Goal: Task Accomplishment & Management: Manage account settings

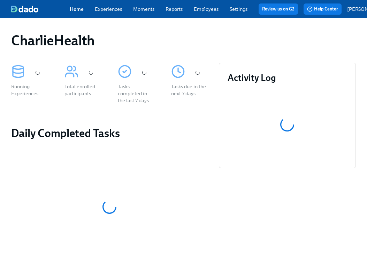
click at [205, 15] on div "Home Experiences Moments Reports Employees Settings Review us on G2" at bounding box center [187, 8] width 234 height 11
click at [205, 11] on link "Employees" at bounding box center [206, 9] width 25 height 6
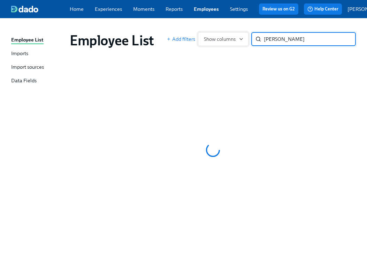
type input "coulter"
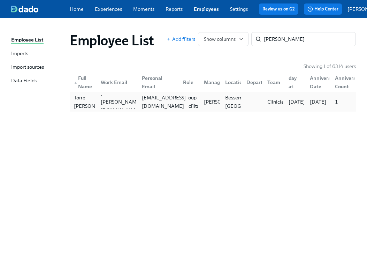
click at [155, 99] on div "torrecoulter@gmail.com" at bounding box center [156, 102] width 41 height 14
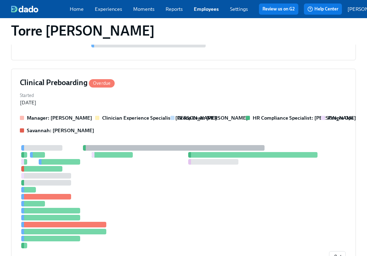
scroll to position [362, 0]
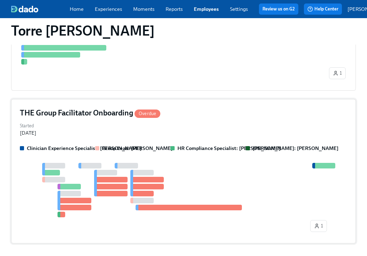
click at [212, 163] on div at bounding box center [183, 190] width 327 height 54
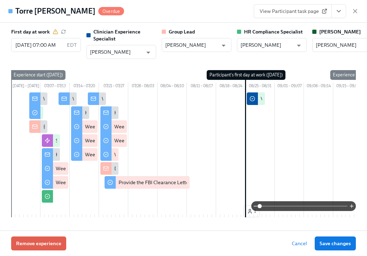
click at [195, 9] on div "Torre Coulter Overdue View Participant task page" at bounding box center [183, 11] width 367 height 23
click at [334, 14] on button "View task page" at bounding box center [338, 11] width 15 height 14
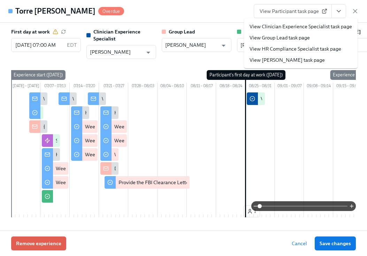
click at [309, 47] on link "View HR Compliance Specialist task page" at bounding box center [295, 48] width 92 height 7
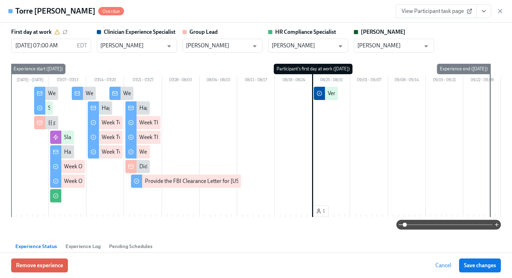
scroll to position [343, 0]
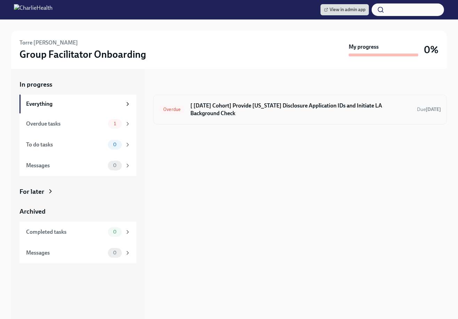
click at [235, 106] on h6 "[ Aug 25th Cohort] Provide Utah Disclosure Application IDs and Initiate LA Back…" at bounding box center [300, 109] width 221 height 15
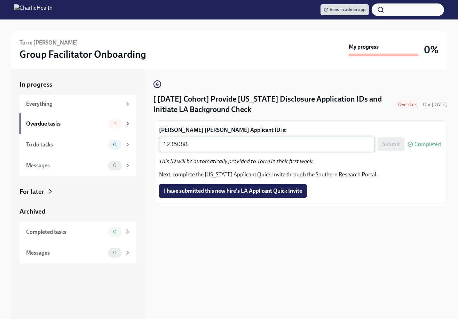
click at [234, 147] on textarea "1235088" at bounding box center [267, 144] width 208 height 8
paste textarea "44564"
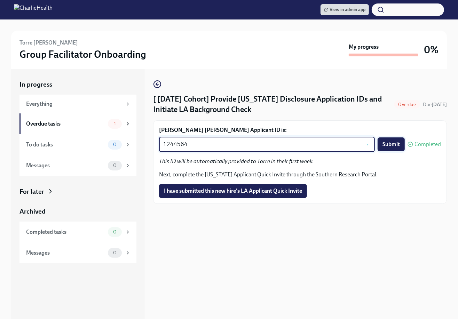
type textarea "1244564"
click at [391, 146] on span "Submit" at bounding box center [391, 144] width 17 height 7
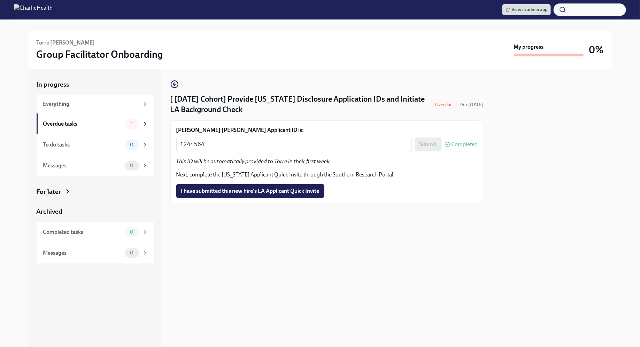
click at [267, 50] on div "Torre Coulter Group Facilitator Onboarding" at bounding box center [274, 50] width 474 height 22
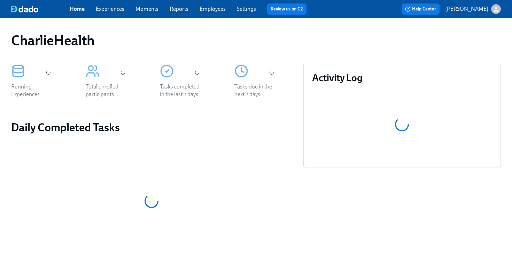
click at [219, 7] on link "Employees" at bounding box center [213, 9] width 26 height 7
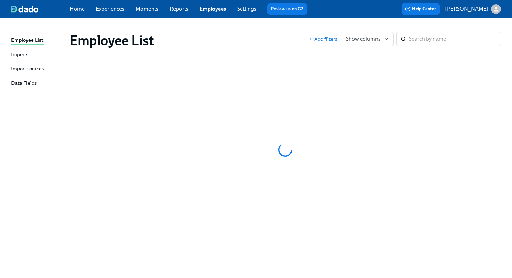
click at [253, 40] on div "Employee List" at bounding box center [189, 40] width 239 height 17
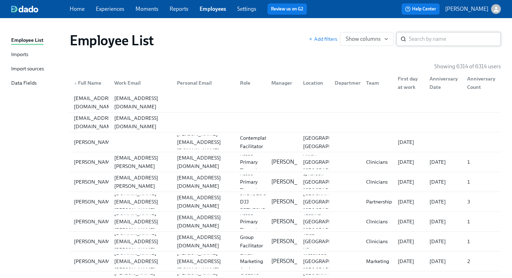
click at [447, 40] on input "search" at bounding box center [455, 39] width 92 height 14
type input "caroline hellman"
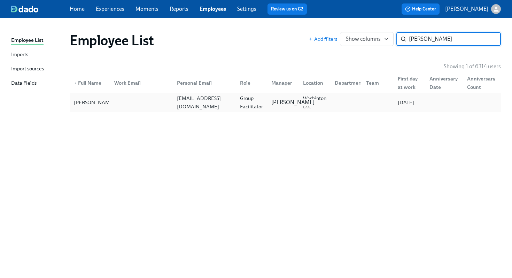
click at [273, 100] on p "Sarah Dunn" at bounding box center [292, 103] width 43 height 8
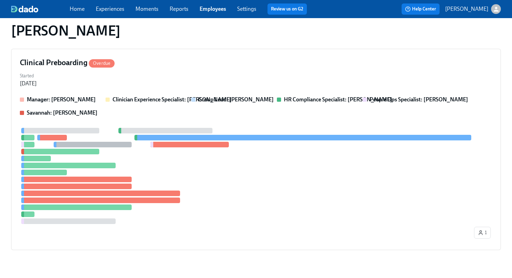
scroll to position [160, 0]
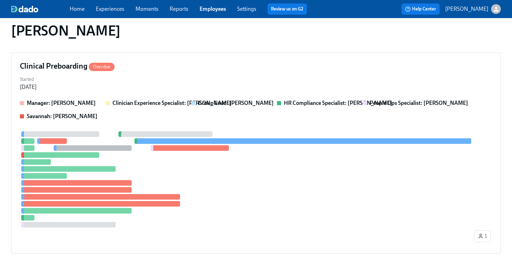
click at [273, 100] on div "Manager: Sarah Dunn Clinician Experience Specialist: Maggie Greenawalt Group Le…" at bounding box center [256, 109] width 472 height 21
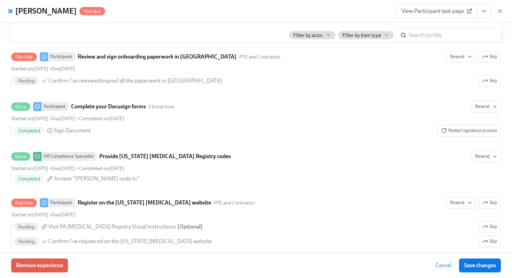
scroll to position [1216, 0]
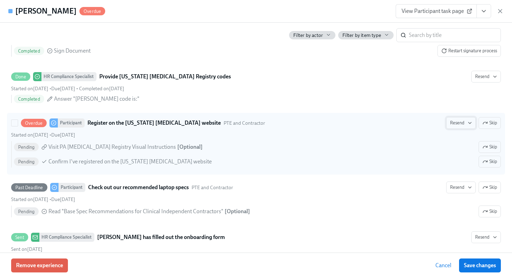
click at [462, 119] on span "Resend" at bounding box center [461, 122] width 22 height 7
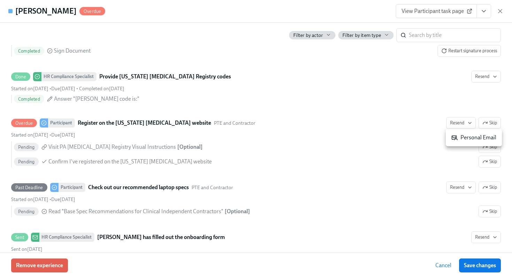
click at [464, 134] on div "Personal Email" at bounding box center [473, 138] width 45 height 8
click at [259, 12] on div at bounding box center [256, 139] width 512 height 278
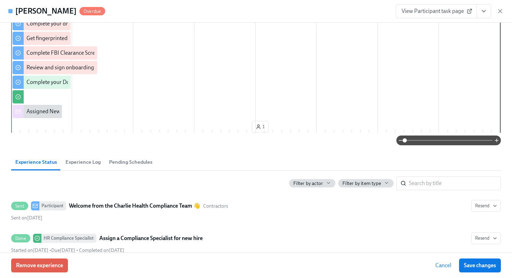
scroll to position [0, 0]
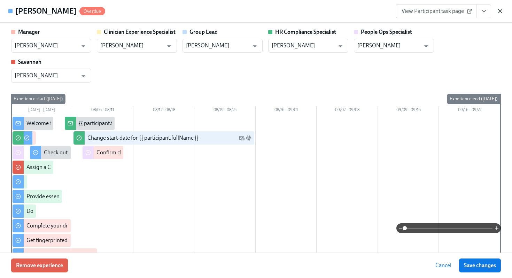
click at [499, 11] on icon "button" at bounding box center [499, 10] width 3 height 3
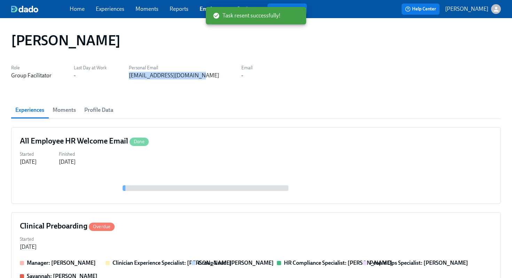
drag, startPoint x: 201, startPoint y: 82, endPoint x: 126, endPoint y: 76, distance: 75.5
click at [126, 76] on div "Caroline Hellmann Role Group Facilitator Last Day at Work - Personal Email hell…" at bounding box center [256, 234] width 490 height 417
copy div "hellmanncarlie@gmail.com"
click at [433, 54] on div "Caroline Hellmann Role Group Facilitator Last Day at Work - Personal Email hell…" at bounding box center [256, 234] width 490 height 417
click at [223, 224] on div "Clinical Preboarding Overdue" at bounding box center [256, 226] width 472 height 10
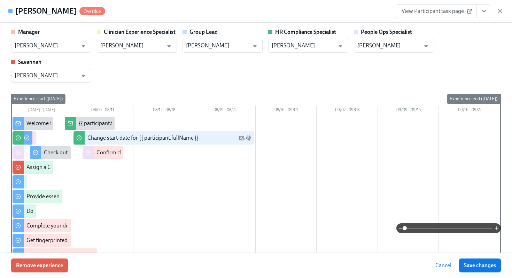
click at [460, 9] on span "View Participant task page" at bounding box center [435, 11] width 69 height 7
click at [499, 6] on div "View Participant task page" at bounding box center [450, 11] width 108 height 14
click at [495, 10] on div "View Participant task page" at bounding box center [450, 11] width 108 height 14
click at [500, 10] on icon "button" at bounding box center [499, 10] width 3 height 3
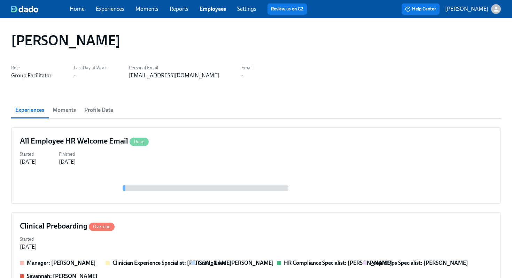
click at [206, 10] on link "Employees" at bounding box center [213, 9] width 26 height 7
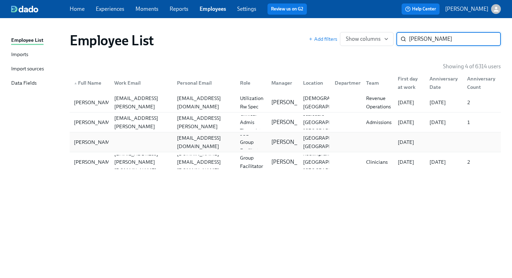
type input "goodwin"
click at [162, 139] on div at bounding box center [140, 142] width 63 height 14
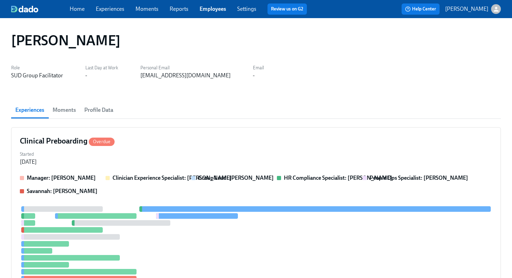
scroll to position [91, 0]
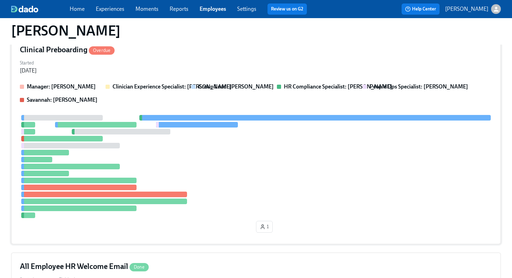
click at [284, 112] on div "Manager: Gaby Schilling Clinician Experience Specialist: Maggie Greenawalt Grou…" at bounding box center [256, 159] width 472 height 153
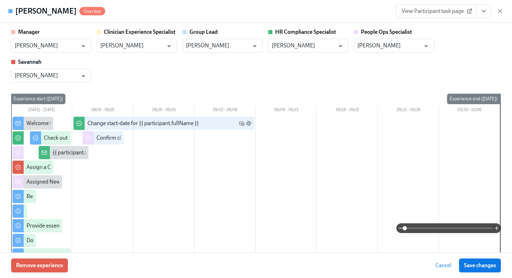
click at [491, 42] on div "Manager Gaby Schilling ​ Clinician Experience Specialist Maggie Greenawalt ​ Gr…" at bounding box center [256, 55] width 490 height 54
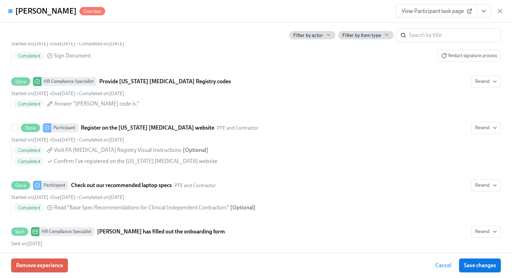
scroll to position [1227, 0]
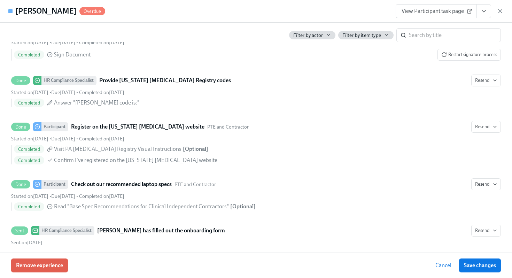
click at [258, 12] on div "Samantha Goodwin Overdue View Participant task page" at bounding box center [256, 11] width 512 height 23
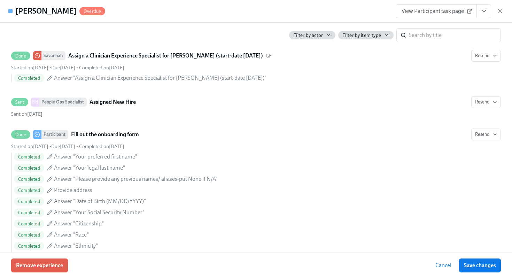
scroll to position [235, 0]
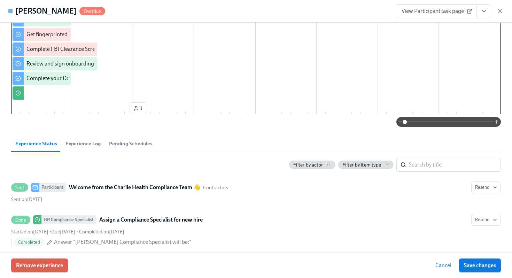
click at [478, 13] on button "View task page" at bounding box center [483, 11] width 15 height 14
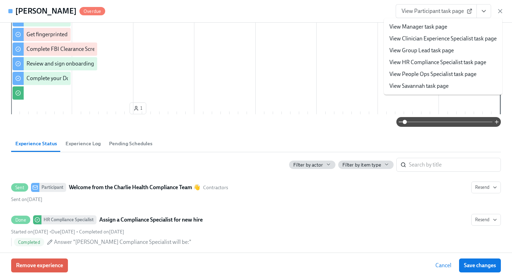
click at [436, 58] on link "View HR Compliance Specialist task page" at bounding box center [437, 62] width 97 height 8
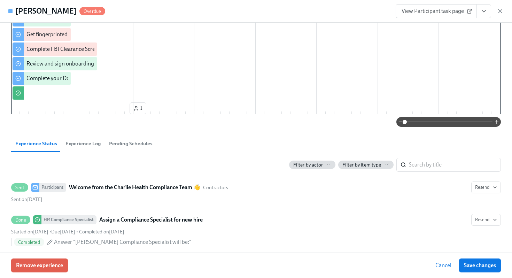
scroll to position [0, 0]
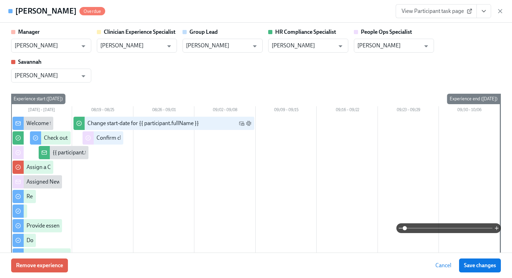
click at [178, 78] on div "Manager Gaby Schilling ​ Clinician Experience Specialist Maggie Greenawalt ​ Gr…" at bounding box center [256, 55] width 490 height 54
click at [504, 13] on div "Samantha Goodwin Overdue View Participant task page" at bounding box center [256, 11] width 512 height 23
click at [502, 12] on icon "button" at bounding box center [500, 11] width 7 height 7
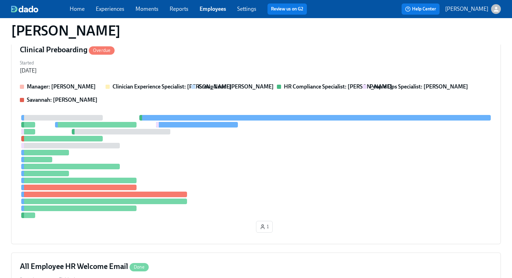
click at [500, 12] on div "button" at bounding box center [496, 9] width 10 height 10
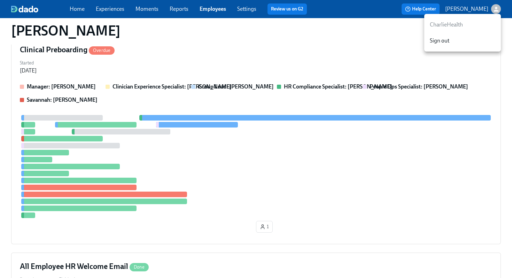
click at [277, 50] on div at bounding box center [256, 139] width 512 height 278
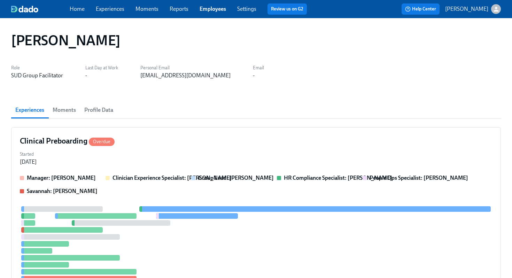
click at [251, 68] on div "Role SUD Group Facilitator Last Day at Work - Personal Email sgoodwin@operpar.o…" at bounding box center [256, 71] width 490 height 17
click at [196, 76] on div "Role SUD Group Facilitator Last Day at Work - Personal Email sgoodwin@operpar.o…" at bounding box center [256, 71] width 490 height 17
click at [216, 10] on link "Employees" at bounding box center [213, 9] width 26 height 7
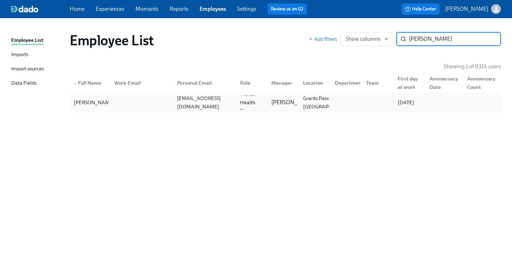
type input "kellog"
click at [145, 100] on div at bounding box center [140, 102] width 63 height 14
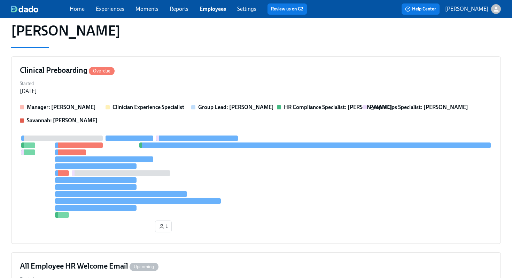
scroll to position [169, 0]
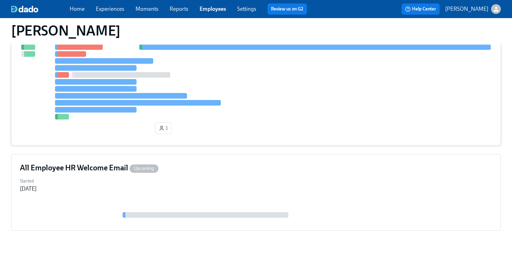
click at [273, 100] on div at bounding box center [256, 78] width 472 height 82
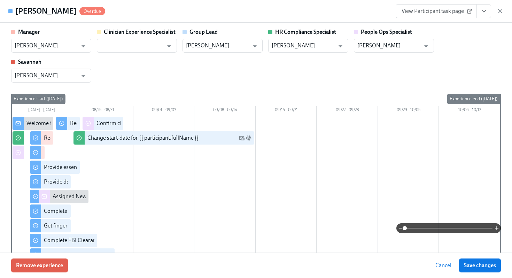
click at [449, 66] on div "Manager Eryn Patchett ​ Clinician Experience Specialist ​ Group Lead Eryn Patch…" at bounding box center [256, 55] width 490 height 54
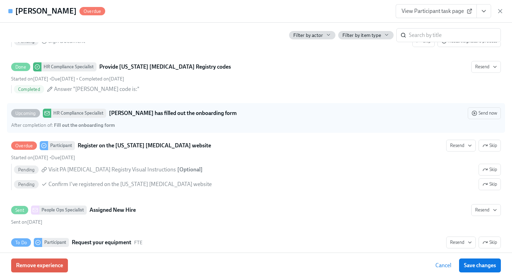
scroll to position [1307, 0]
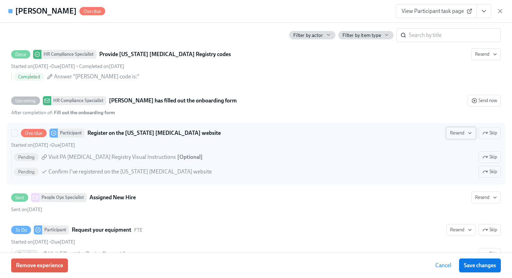
click at [460, 137] on button "Resend" at bounding box center [461, 133] width 30 height 12
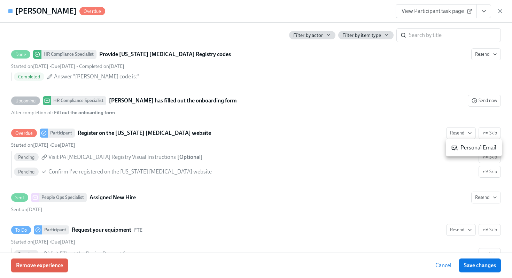
click at [463, 144] on div "Personal Email" at bounding box center [473, 148] width 45 height 8
click at [501, 8] on div at bounding box center [256, 139] width 512 height 278
click at [500, 13] on icon "button" at bounding box center [500, 11] width 7 height 7
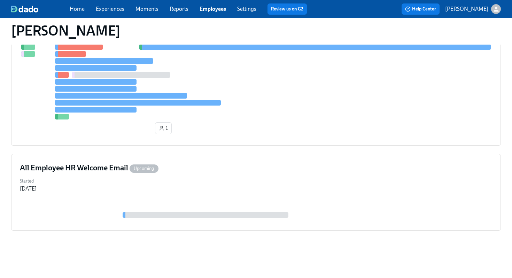
scroll to position [0, 0]
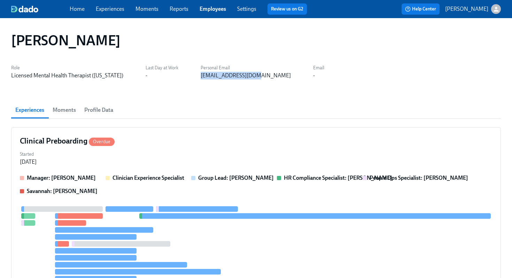
drag, startPoint x: 247, startPoint y: 78, endPoint x: 191, endPoint y: 78, distance: 56.1
click at [191, 78] on div "Role Licensed Mental Health Therapist (Oregon) Last Day at Work - Personal Emai…" at bounding box center [256, 71] width 490 height 17
copy div "slkostrna@gmail.com"
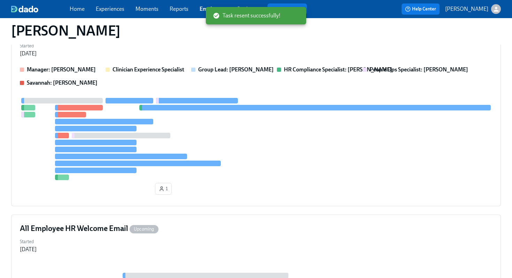
scroll to position [109, 0]
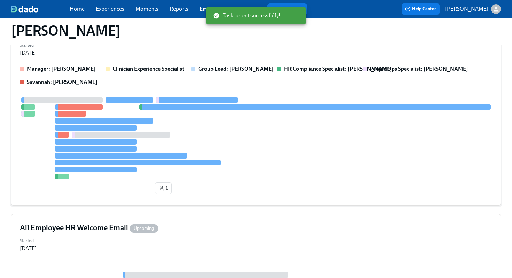
click at [271, 140] on div at bounding box center [256, 138] width 472 height 82
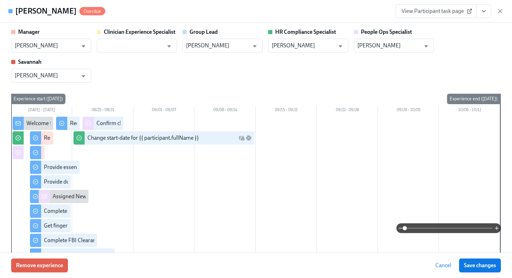
click at [452, 11] on span "View Participant task page" at bounding box center [435, 11] width 69 height 7
click at [500, 12] on icon "button" at bounding box center [500, 11] width 7 height 7
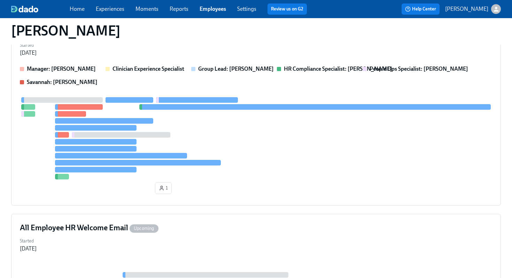
click at [204, 16] on div "Home Experiences Moments Reports Employees Settings Review us on G2 Help Center…" at bounding box center [256, 9] width 512 height 18
click at [206, 7] on link "Employees" at bounding box center [213, 9] width 26 height 7
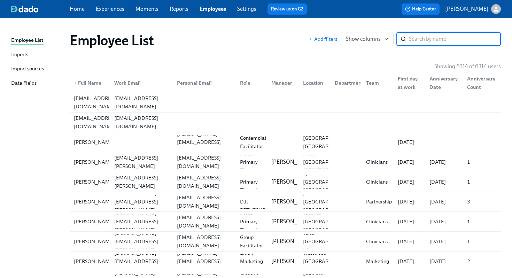
click at [213, 13] on div "Home Experiences Moments Reports Employees Settings Review us on G2" at bounding box center [191, 8] width 243 height 11
click at [437, 28] on div "Employee List Add filters Show columns ​" at bounding box center [285, 40] width 442 height 28
click at [437, 32] on input "search" at bounding box center [455, 39] width 92 height 14
type input "mayes"
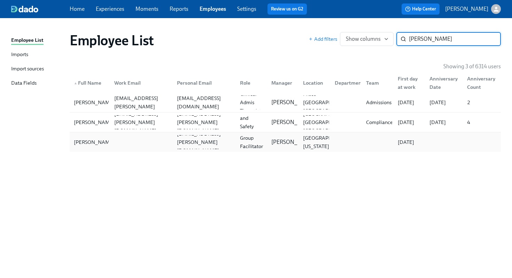
click at [150, 139] on div at bounding box center [140, 142] width 63 height 14
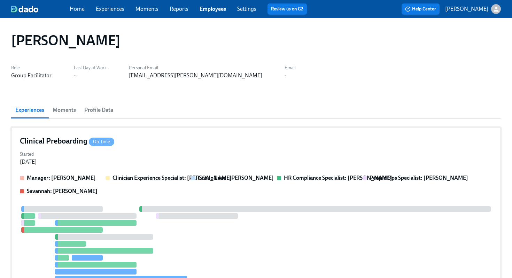
click at [278, 140] on div "Clinical Preboarding On Time" at bounding box center [256, 141] width 472 height 10
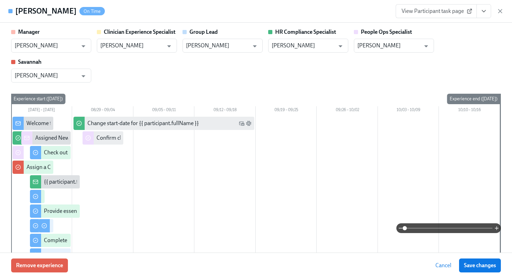
click at [482, 17] on button "View task page" at bounding box center [483, 11] width 15 height 14
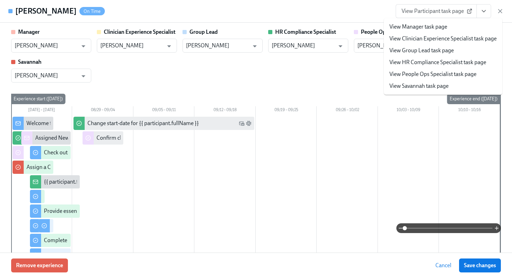
click at [430, 63] on link "View HR Compliance Specialist task page" at bounding box center [437, 62] width 97 height 8
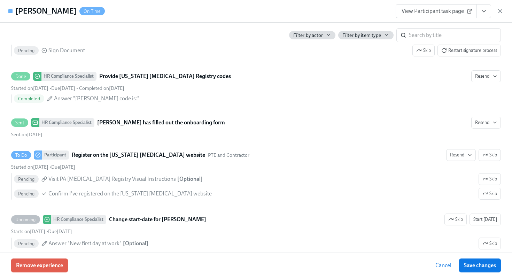
scroll to position [1315, 0]
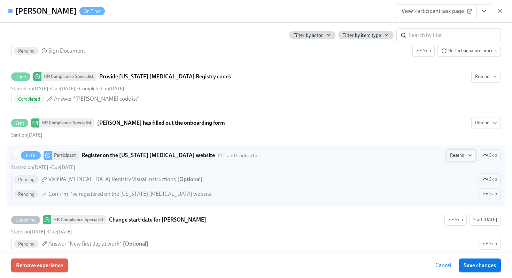
click at [463, 154] on span "Resend" at bounding box center [461, 155] width 22 height 7
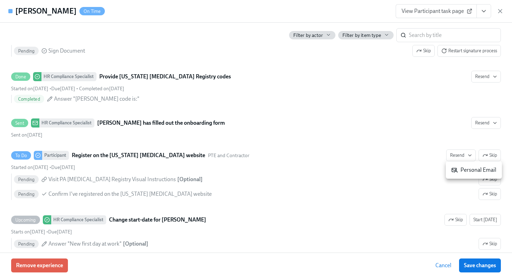
click at [463, 173] on div "Personal Email" at bounding box center [473, 170] width 45 height 8
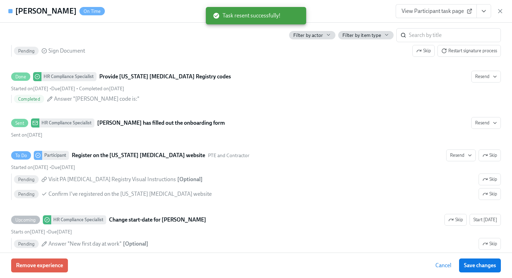
click at [283, 16] on div "Task resent successfully!" at bounding box center [256, 15] width 100 height 17
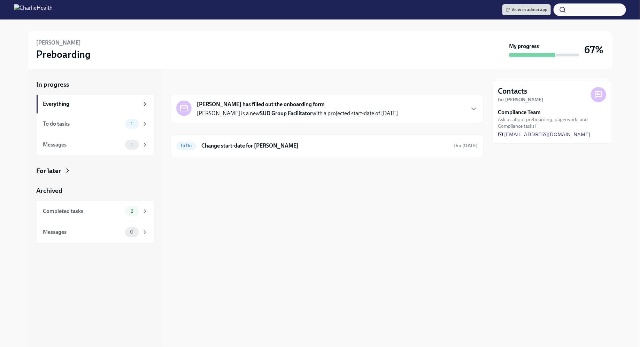
click at [306, 256] on div "In progress Samantha Goodwin has filled out the onboarding form Samantha is a n…" at bounding box center [326, 208] width 313 height 278
click at [106, 214] on div "Completed tasks" at bounding box center [82, 212] width 79 height 8
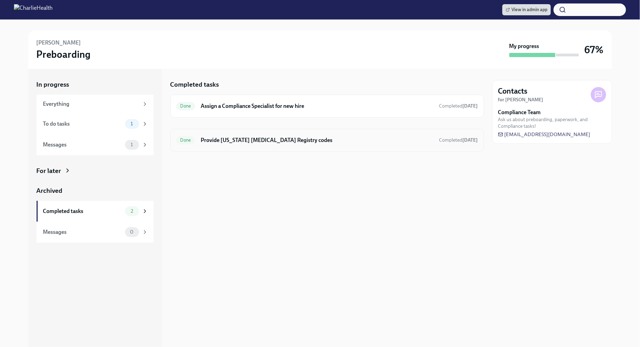
click at [321, 135] on div "Done Provide Pennsylvania Child Abuse Registry codes Completed 14 days ago" at bounding box center [327, 140] width 302 height 11
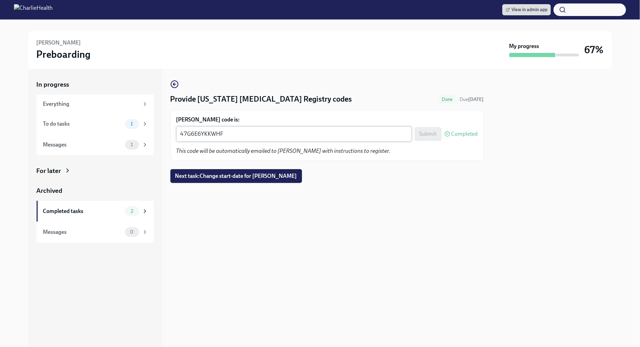
click at [276, 128] on div "47G6E6YKKWHF x ​" at bounding box center [293, 133] width 235 height 15
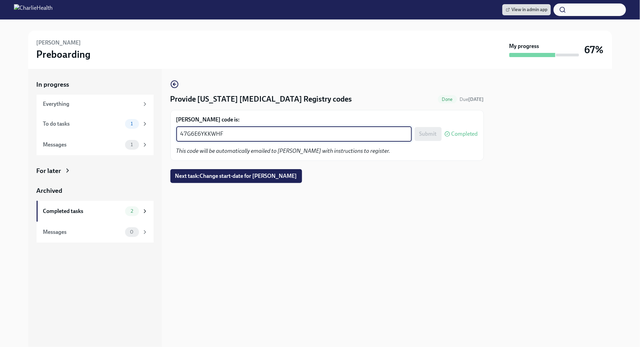
click at [276, 128] on div "47G6E6YKKWHF x ​" at bounding box center [293, 133] width 235 height 15
click at [267, 133] on textarea "47G6E6YKKWHF" at bounding box center [293, 134] width 227 height 8
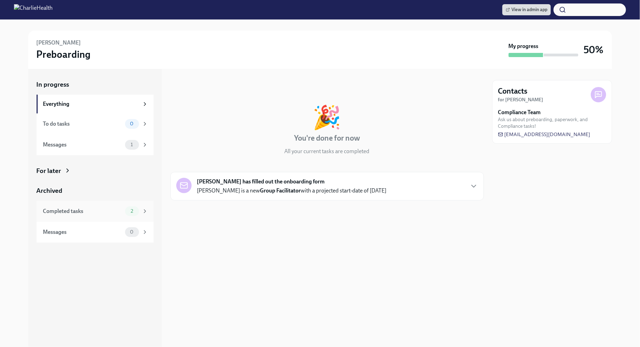
click at [122, 207] on div "Completed tasks 2" at bounding box center [95, 211] width 105 height 10
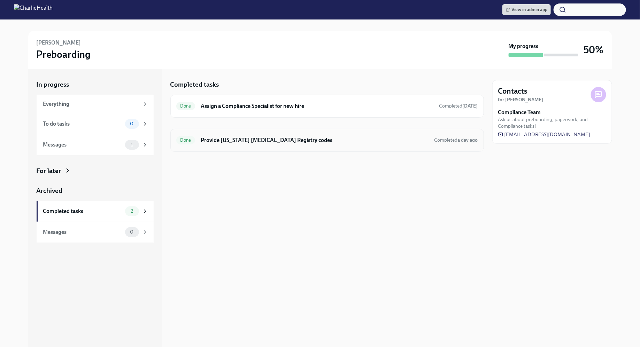
click at [255, 150] on div "Done Provide [US_STATE] [MEDICAL_DATA] Registry codes Completed a day ago" at bounding box center [326, 140] width 313 height 23
click at [244, 144] on div "Done Provide [US_STATE] [MEDICAL_DATA] Registry codes Completed a day ago" at bounding box center [327, 140] width 302 height 11
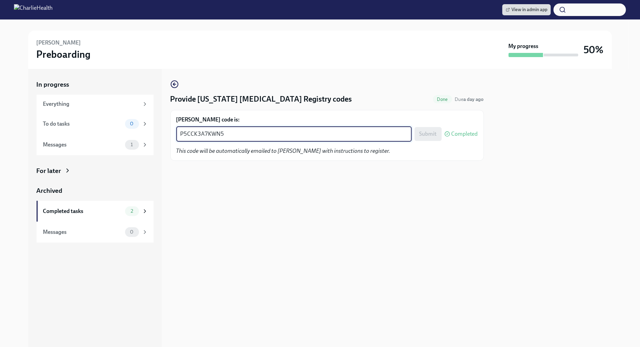
click at [220, 134] on textarea "P5CCK3A7KWN5" at bounding box center [293, 134] width 227 height 8
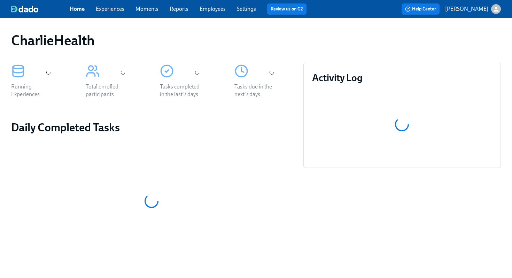
click at [211, 11] on link "Employees" at bounding box center [213, 9] width 26 height 7
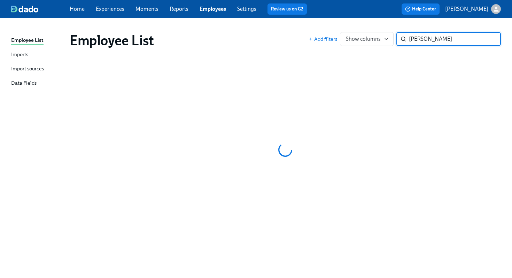
type input "[PERSON_NAME]"
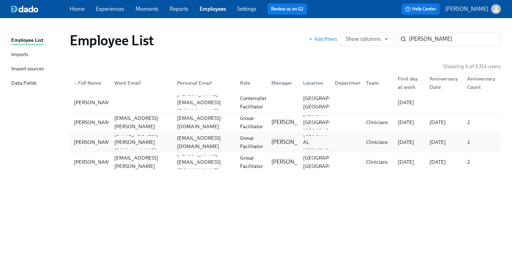
click at [194, 145] on div "[EMAIL_ADDRESS][DOMAIN_NAME]" at bounding box center [204, 142] width 60 height 17
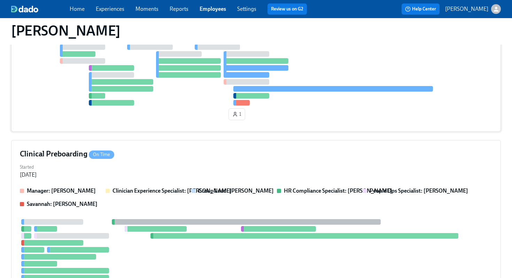
scroll to position [144, 0]
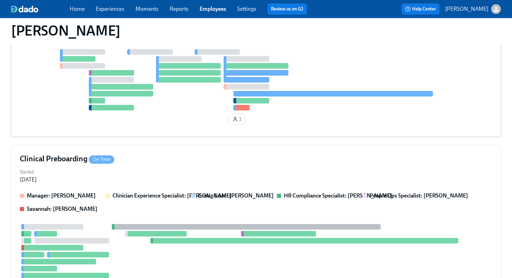
click at [282, 105] on div at bounding box center [256, 79] width 472 height 61
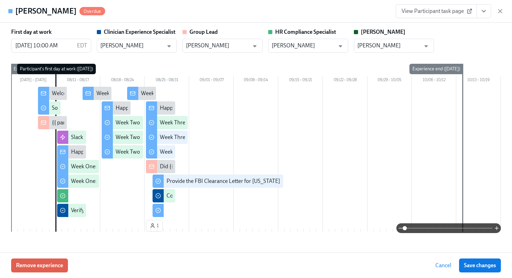
click at [484, 13] on icon "View task page" at bounding box center [483, 11] width 7 height 7
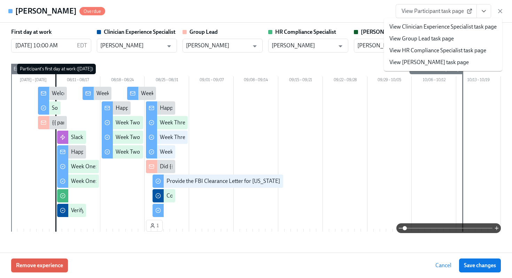
click at [417, 7] on link "View Participant task page" at bounding box center [436, 11] width 81 height 14
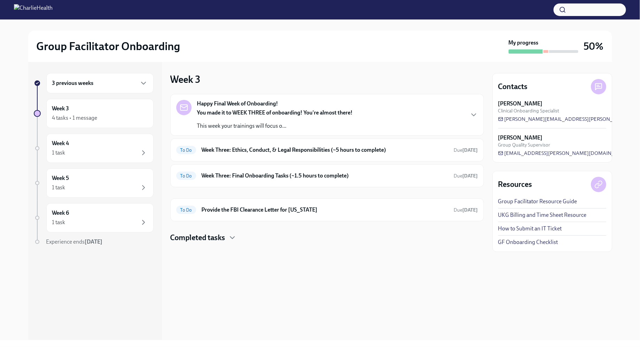
click at [348, 252] on div at bounding box center [326, 254] width 313 height 22
click at [102, 82] on div "3 previous weeks" at bounding box center [99, 83] width 95 height 8
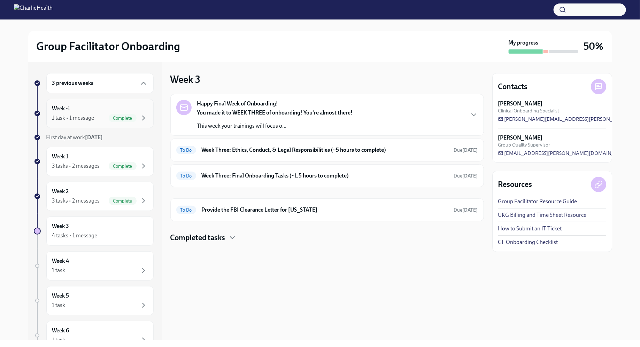
click at [106, 111] on div "Week -1 1 task • 1 message Complete" at bounding box center [99, 113] width 95 height 17
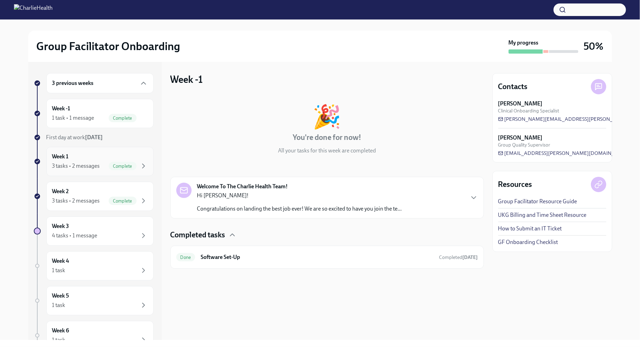
click at [110, 154] on div "Week 1 3 tasks • 2 messages Complete" at bounding box center [99, 161] width 95 height 17
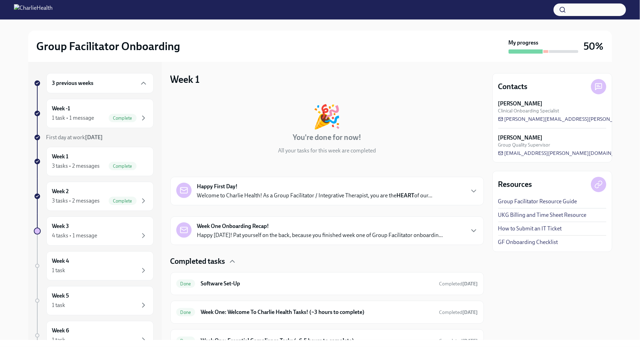
scroll to position [33, 0]
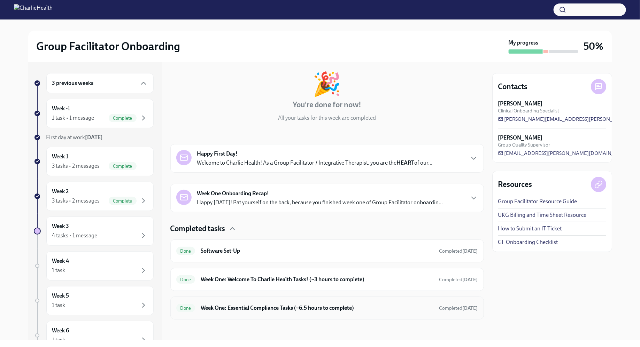
click at [264, 300] on div "Done Week One: Essential Compliance Tasks (~6.5 hours to complete) Completed 10…" at bounding box center [326, 308] width 313 height 23
click at [267, 306] on h6 "Week One: Essential Compliance Tasks (~6.5 hours to complete)" at bounding box center [317, 308] width 233 height 8
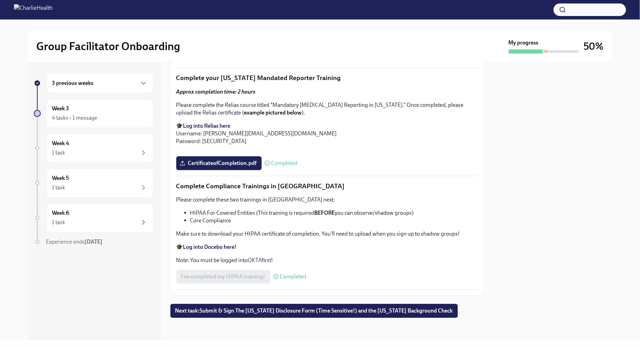
scroll to position [1620, 0]
click at [270, 312] on span "Next task : Submit & Sign The Utah Disclosure Form (Time Sensitive!) and the Lo…" at bounding box center [314, 310] width 278 height 7
